Goal: Task Accomplishment & Management: Complete application form

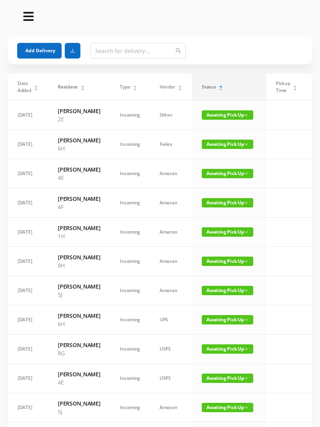
click at [224, 118] on span "Awaiting Pick Up" at bounding box center [228, 114] width 52 height 9
click at [215, 146] on link "Picked Up" at bounding box center [223, 143] width 51 height 12
click at [212, 149] on span "Awaiting Pick Up" at bounding box center [228, 144] width 52 height 9
click at [216, 176] on link "Picked Up" at bounding box center [223, 176] width 51 height 12
click at [214, 178] on span "Awaiting Pick Up" at bounding box center [228, 173] width 52 height 9
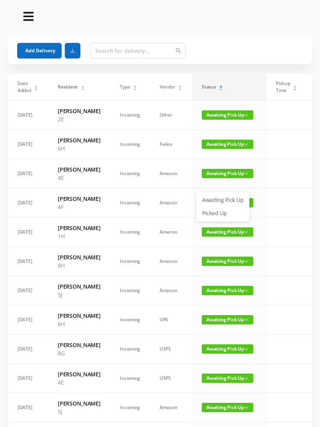
click at [215, 216] on link "Picked Up" at bounding box center [223, 213] width 51 height 12
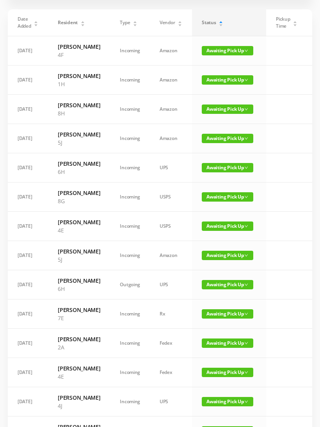
scroll to position [65, 0]
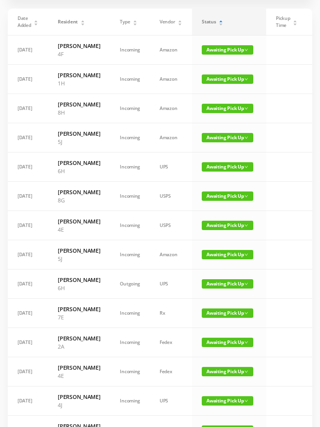
click at [225, 113] on span "Awaiting Pick Up" at bounding box center [228, 108] width 52 height 9
click at [223, 158] on link "Picked Up" at bounding box center [223, 156] width 51 height 12
click at [219, 142] on span "Awaiting Pick Up" at bounding box center [228, 137] width 52 height 9
click at [219, 193] on link "Picked Up" at bounding box center [223, 194] width 51 height 12
click at [221, 142] on span "Awaiting Pick Up" at bounding box center [228, 137] width 52 height 9
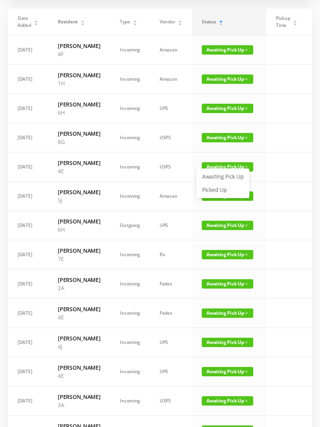
click at [222, 190] on link "Picked Up" at bounding box center [223, 190] width 51 height 12
click at [231, 142] on span "Awaiting Pick Up" at bounding box center [228, 137] width 52 height 9
click at [221, 196] on link "Picked Up" at bounding box center [223, 194] width 51 height 12
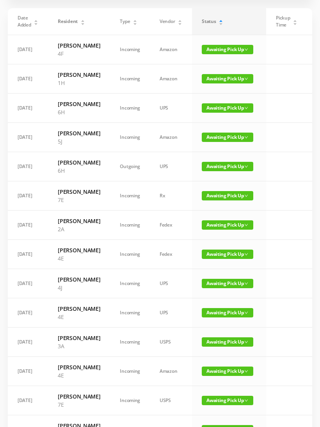
scroll to position [66, 0]
click at [222, 142] on span "Awaiting Pick Up" at bounding box center [228, 137] width 52 height 9
click at [220, 194] on link "Picked Up" at bounding box center [223, 193] width 51 height 12
click at [220, 113] on span "Awaiting Pick Up" at bounding box center [228, 107] width 52 height 9
click at [219, 157] on link "Picked Up" at bounding box center [223, 156] width 51 height 12
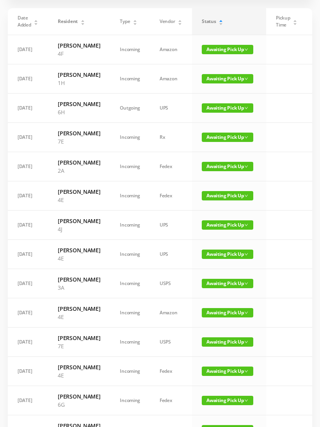
click at [221, 171] on span "Awaiting Pick Up" at bounding box center [228, 166] width 52 height 9
click at [221, 229] on link "Picked Up" at bounding box center [223, 231] width 51 height 12
click at [215, 201] on span "Awaiting Pick Up" at bounding box center [228, 195] width 52 height 9
click at [220, 240] on td "Awaiting Pick Up" at bounding box center [229, 225] width 74 height 29
click at [226, 171] on span "Awaiting Pick Up" at bounding box center [228, 166] width 52 height 9
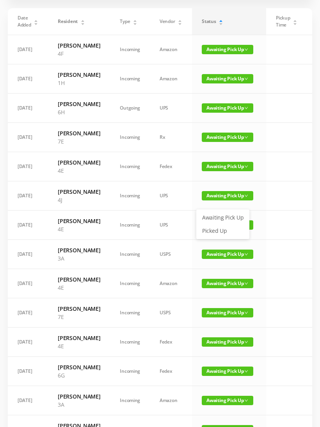
click at [219, 233] on link "Picked Up" at bounding box center [223, 231] width 51 height 12
click at [223, 201] on span "Awaiting Pick Up" at bounding box center [228, 195] width 52 height 9
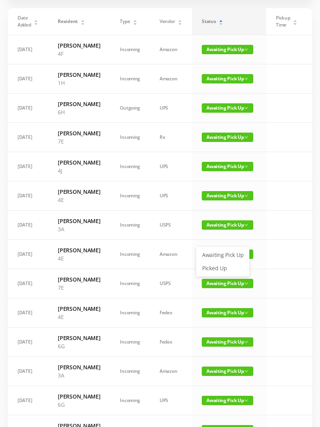
click at [215, 269] on link "Picked Up" at bounding box center [223, 268] width 51 height 12
click at [220, 230] on span "Awaiting Pick Up" at bounding box center [228, 225] width 52 height 9
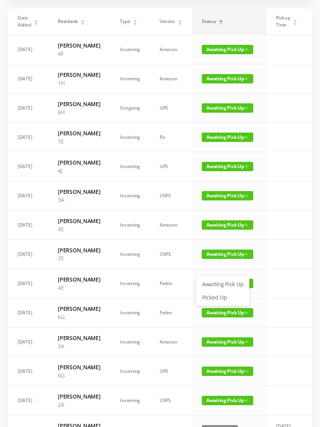
click at [219, 298] on link "Picked Up" at bounding box center [223, 298] width 51 height 12
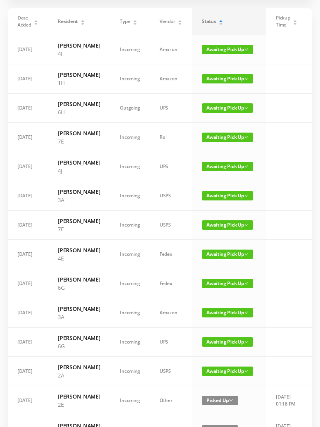
click at [217, 259] on span "Awaiting Pick Up" at bounding box center [228, 254] width 52 height 9
click at [217, 336] on link "Picked Up" at bounding box center [223, 335] width 51 height 12
click at [224, 347] on span "Awaiting Pick Up" at bounding box center [228, 342] width 52 height 9
click at [228, 409] on link "Picked Up" at bounding box center [227, 411] width 51 height 12
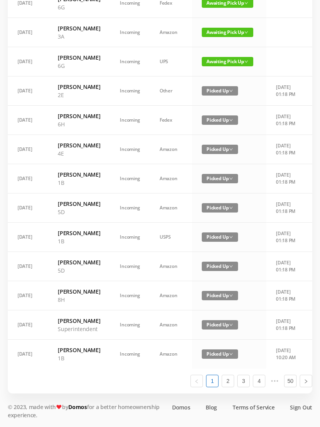
scroll to position [360, 0]
click at [232, 387] on link "2" at bounding box center [228, 381] width 12 height 12
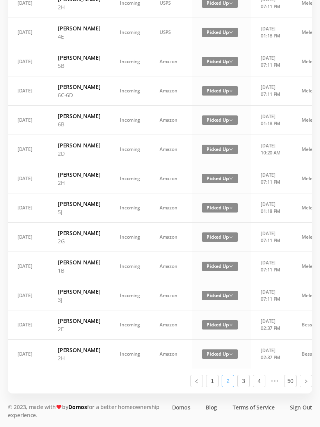
scroll to position [459, 0]
click at [247, 387] on link "3" at bounding box center [244, 381] width 12 height 12
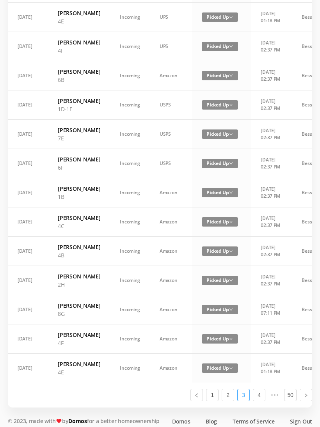
scroll to position [442, 0]
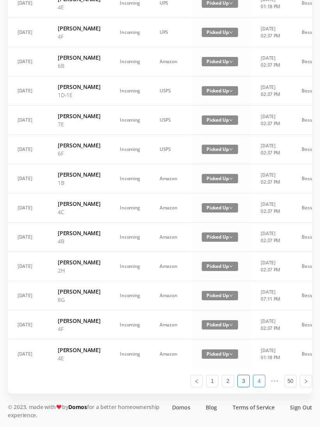
click at [263, 387] on link "4" at bounding box center [259, 381] width 12 height 12
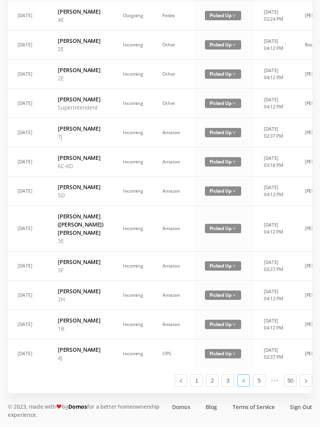
scroll to position [377, 0]
click at [202, 387] on link "1" at bounding box center [197, 381] width 12 height 12
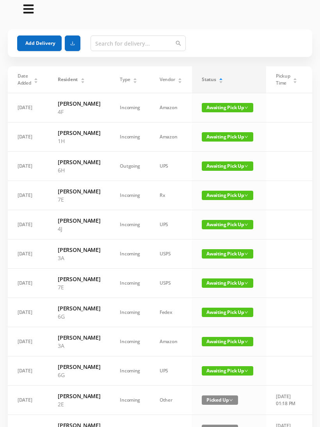
scroll to position [0, 0]
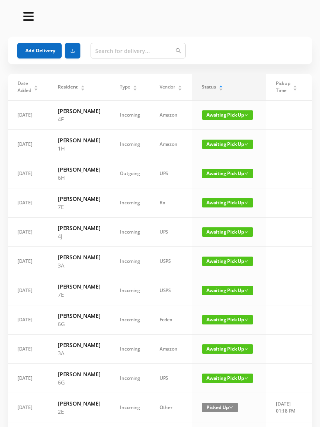
click at [44, 51] on button "Add Delivery" at bounding box center [39, 51] width 44 height 16
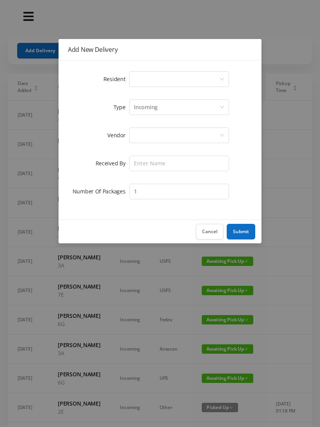
click at [163, 78] on div "Select a person" at bounding box center [176, 79] width 85 height 15
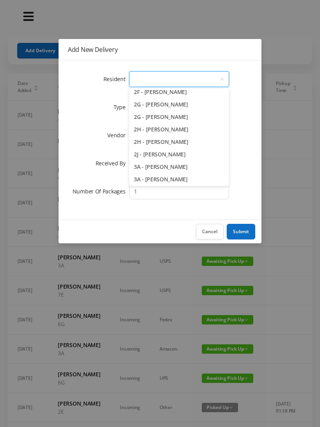
scroll to position [244, 0]
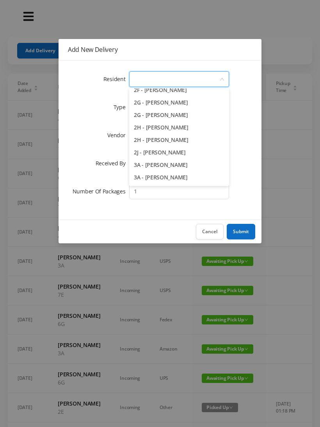
click at [201, 143] on li "2H - [PERSON_NAME]" at bounding box center [179, 140] width 100 height 12
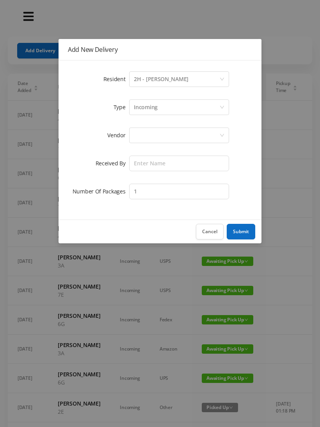
click at [155, 122] on form "Resident Select a person 2H - [PERSON_NAME] Type Incoming Vendor Received By Nu…" at bounding box center [160, 135] width 184 height 131
click at [120, 108] on label "Type" at bounding box center [122, 106] width 16 height 7
click at [169, 110] on div "Incoming" at bounding box center [176, 107] width 85 height 15
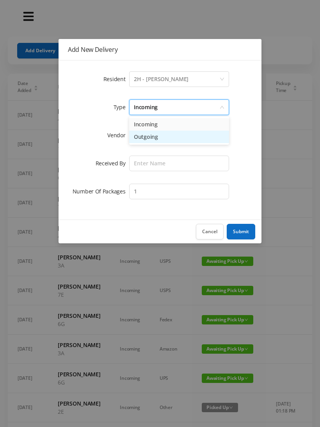
click at [158, 139] on li "Outgoing" at bounding box center [179, 137] width 100 height 12
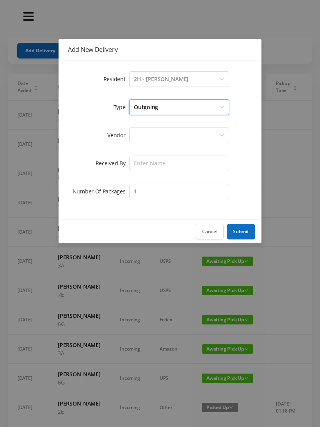
click at [154, 138] on div at bounding box center [176, 135] width 85 height 15
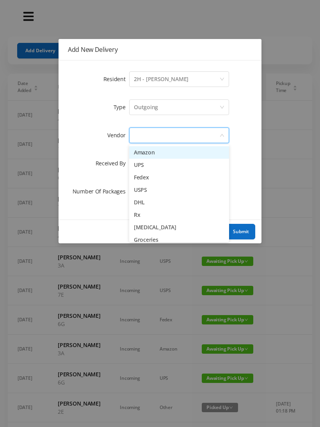
click at [162, 192] on li "USPS" at bounding box center [179, 190] width 100 height 12
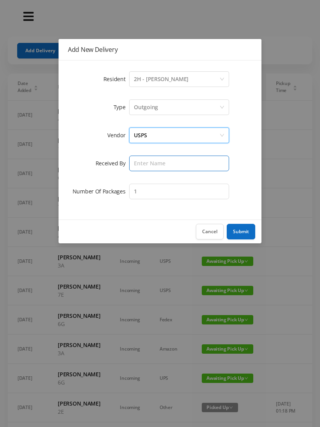
click at [151, 166] on input "text" at bounding box center [179, 164] width 100 height 16
type input "Melece"
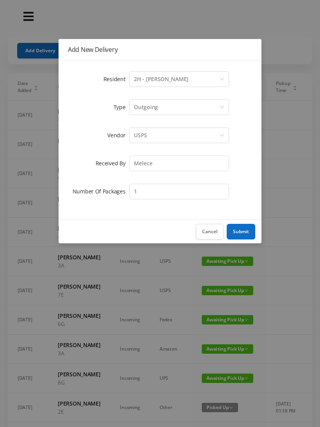
click at [242, 229] on button "Submit" at bounding box center [241, 232] width 28 height 16
